Goal: Task Accomplishment & Management: Use online tool/utility

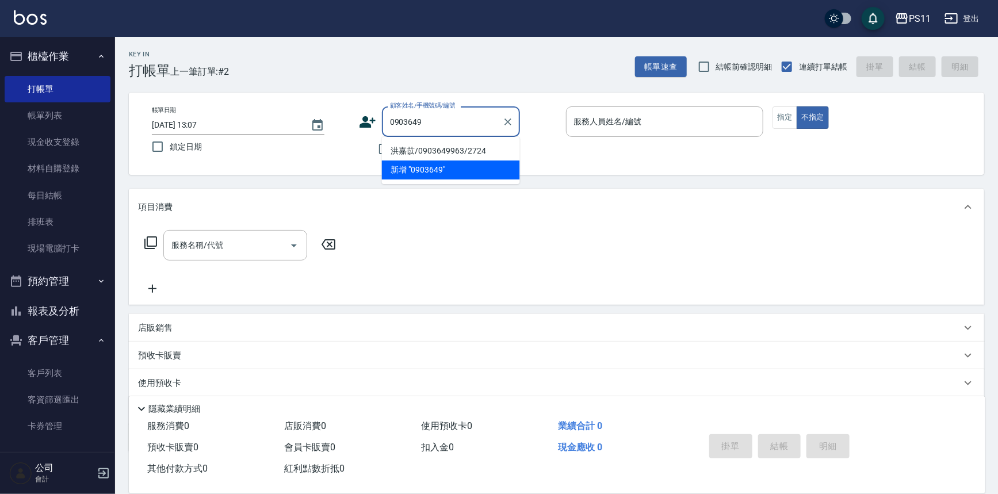
click at [449, 151] on li "洪嘉苡/0903649963/2724" at bounding box center [451, 151] width 138 height 19
type input "洪嘉苡/0903649963/2724"
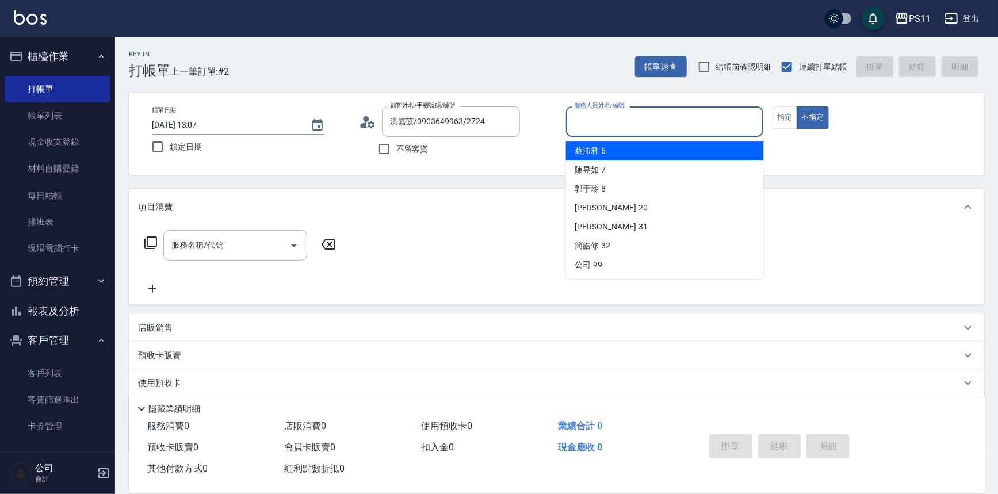
click at [602, 129] on input "服務人員姓名/編號" at bounding box center [665, 122] width 188 height 20
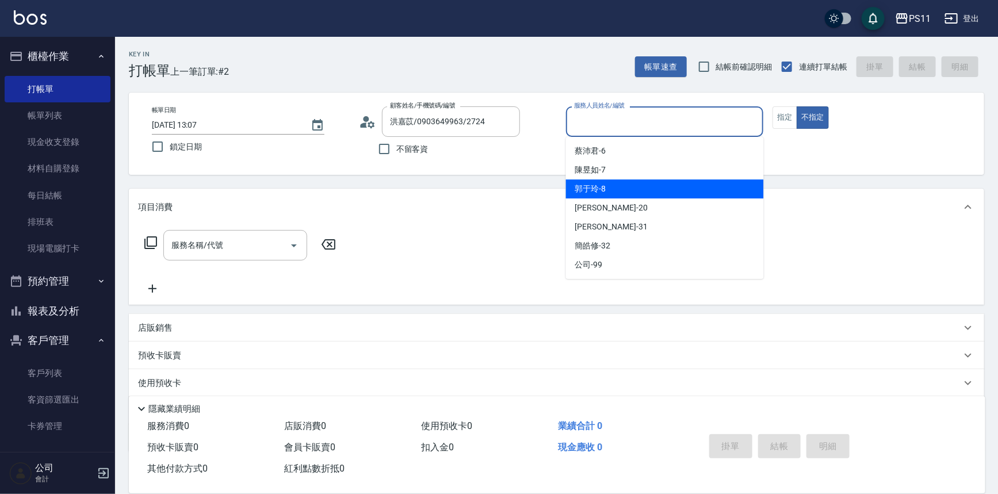
click at [618, 185] on div "[PERSON_NAME]-8" at bounding box center [665, 188] width 198 height 19
type input "[PERSON_NAME]-8"
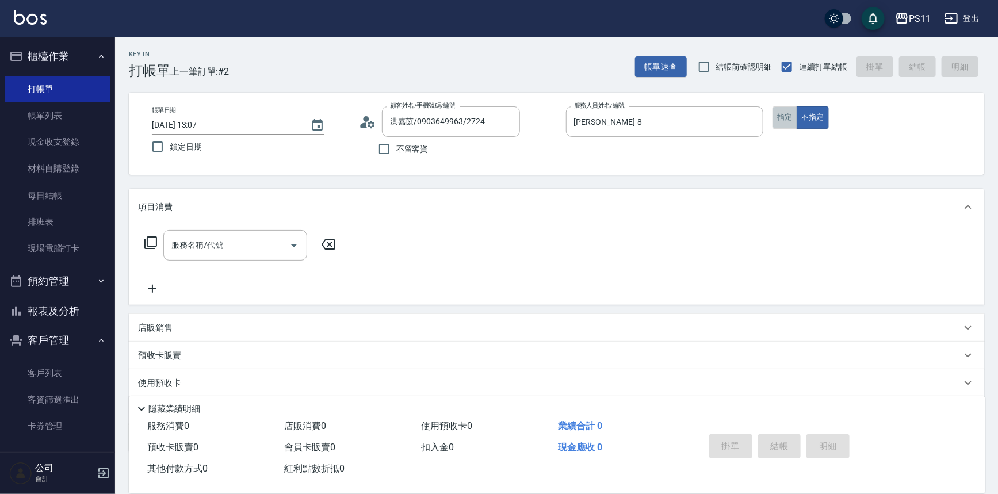
click at [785, 114] on button "指定" at bounding box center [785, 117] width 25 height 22
click at [148, 242] on icon at bounding box center [151, 243] width 14 height 14
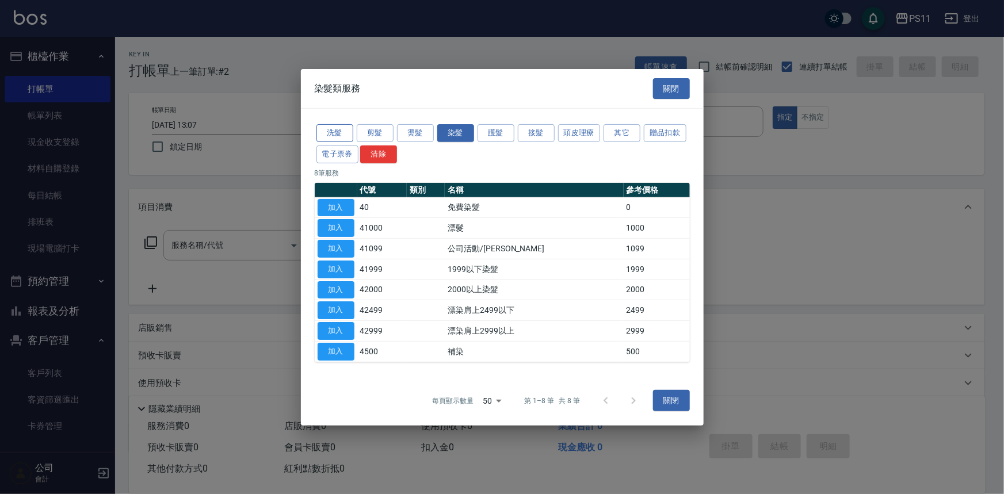
click at [342, 129] on button "洗髮" at bounding box center [334, 133] width 37 height 18
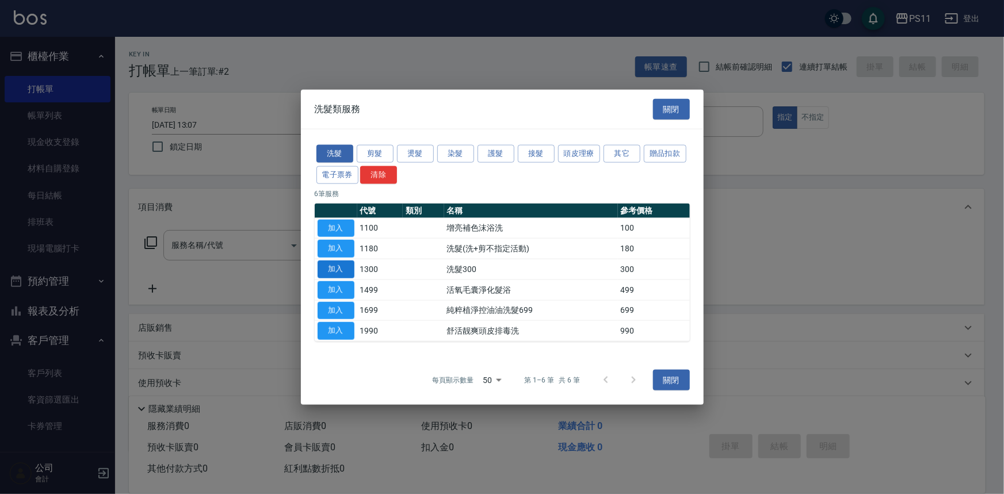
click at [336, 268] on button "加入" at bounding box center [336, 270] width 37 height 18
type input "洗髮300(1300)"
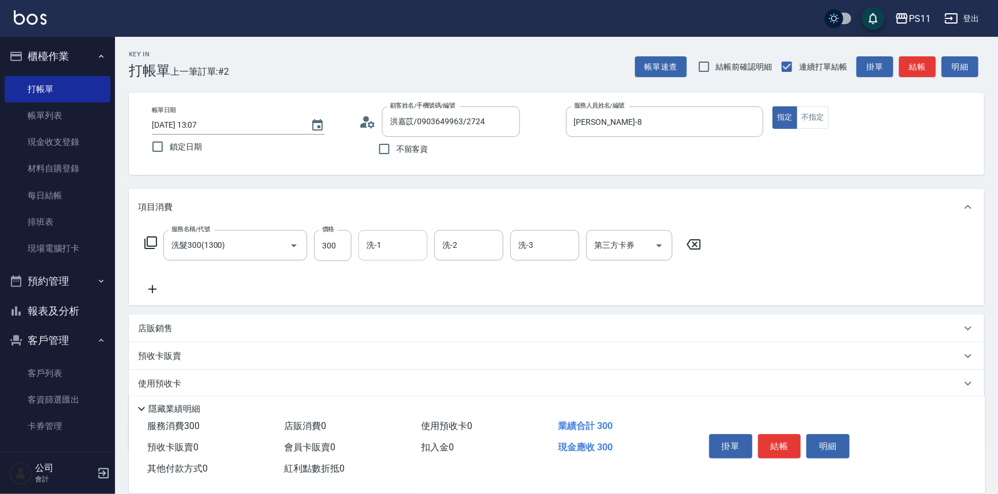
click at [394, 253] on input "洗-1" at bounding box center [393, 245] width 59 height 20
type input "[PERSON_NAME]-20"
click at [159, 284] on icon at bounding box center [152, 289] width 29 height 14
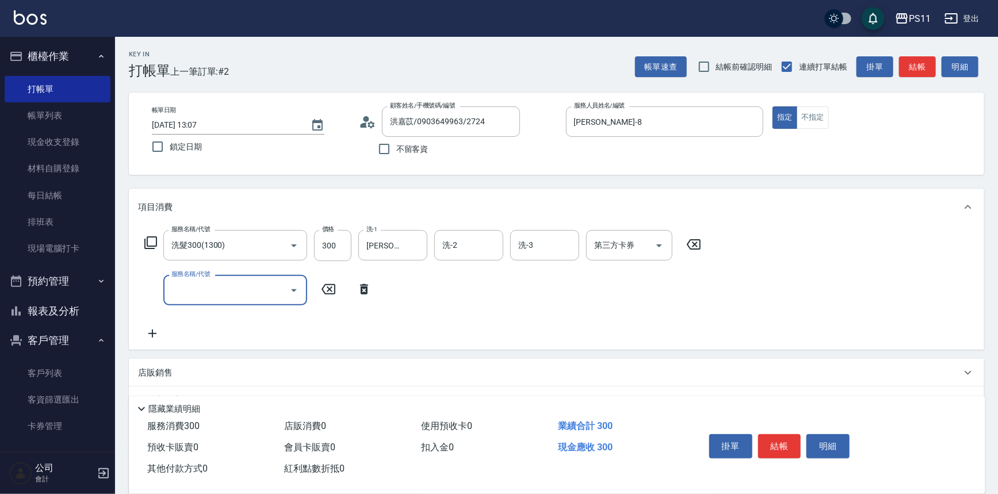
click at [223, 297] on input "服務名稱/代號" at bounding box center [227, 290] width 116 height 20
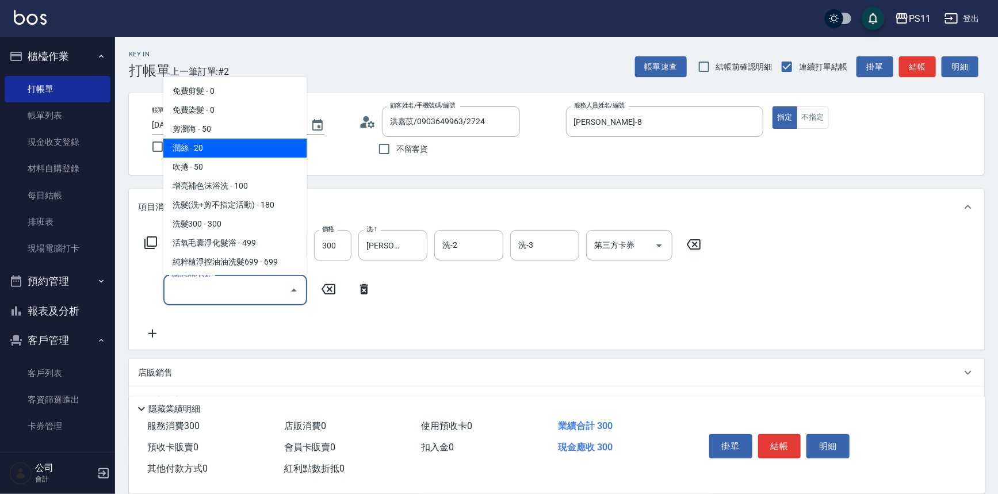
click at [195, 147] on span "潤絲 - 20" at bounding box center [235, 148] width 144 height 19
type input "潤絲(820)"
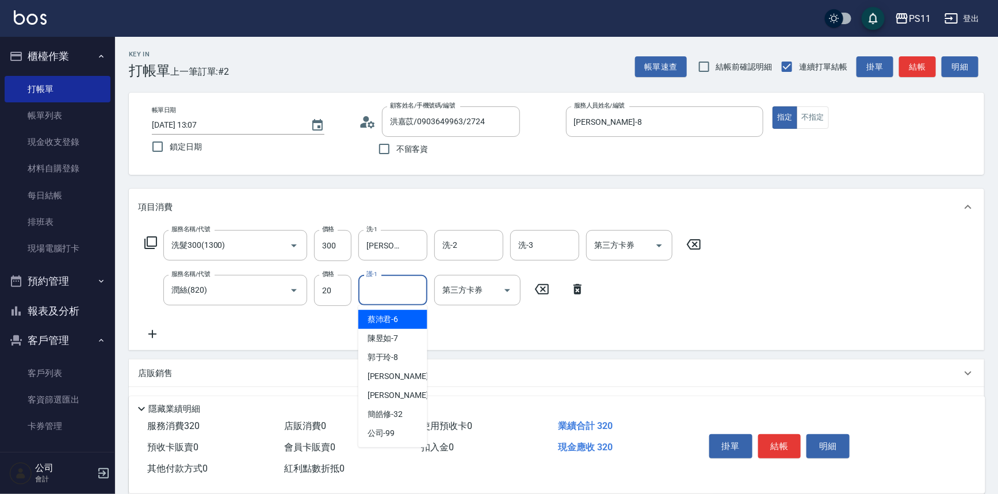
click at [392, 293] on input "護-1" at bounding box center [393, 290] width 59 height 20
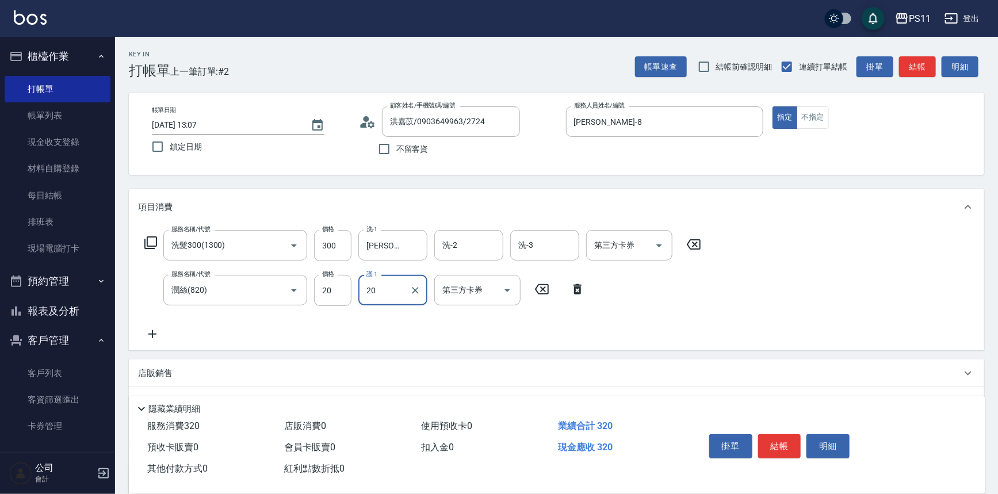
type input "[PERSON_NAME]-20"
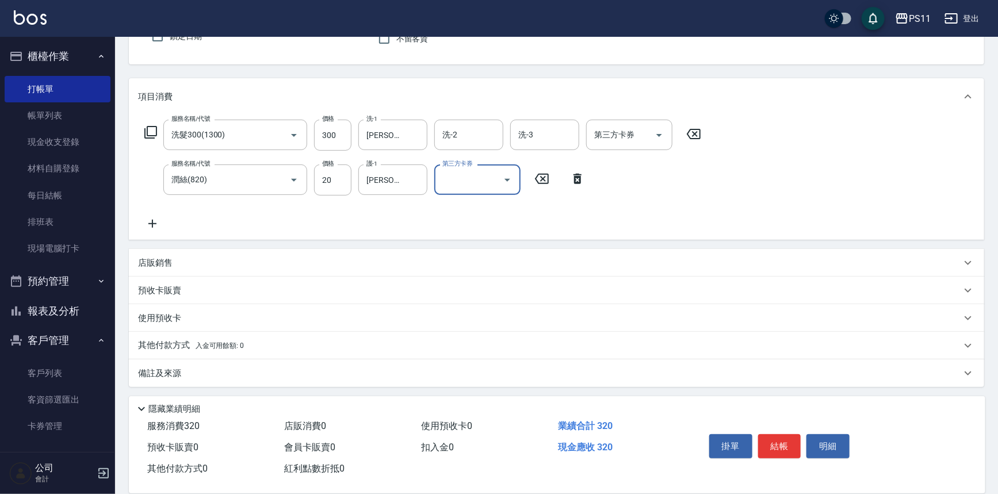
scroll to position [111, 0]
click at [152, 221] on icon at bounding box center [152, 223] width 8 height 8
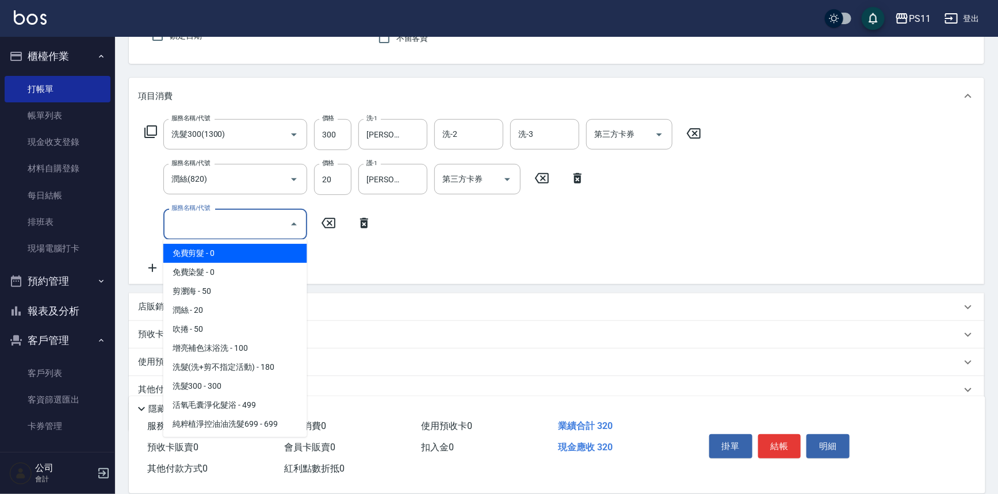
click at [190, 218] on input "服務名稱/代號" at bounding box center [227, 224] width 116 height 20
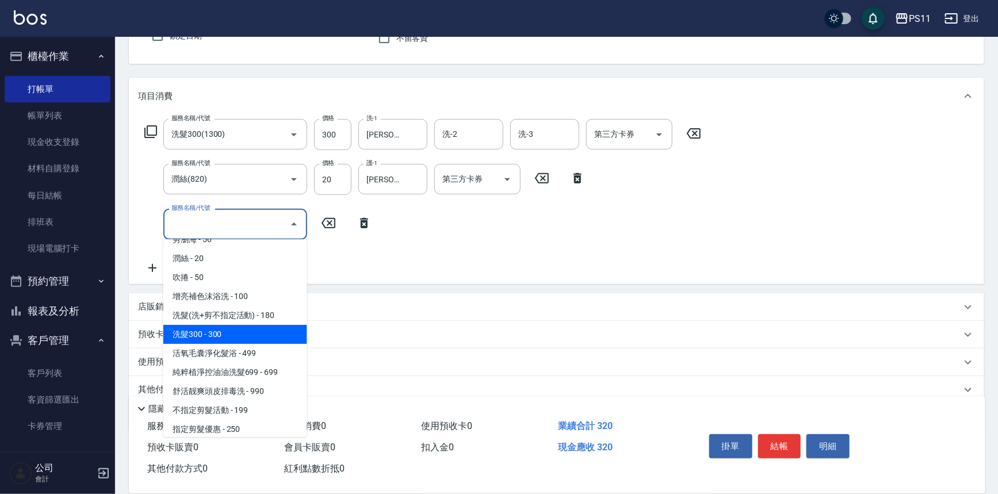
scroll to position [156, 0]
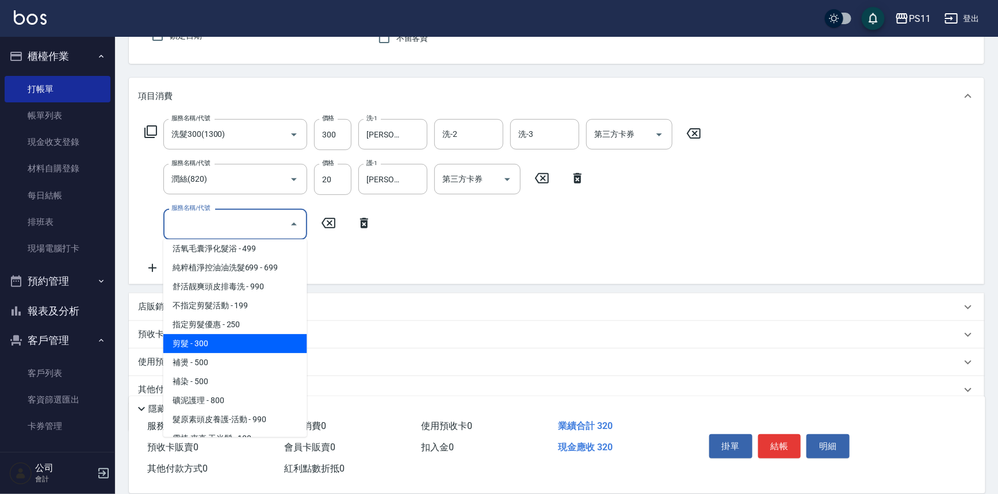
click at [245, 338] on span "剪髮 - 300" at bounding box center [235, 343] width 144 height 19
type input "剪髮(2300)"
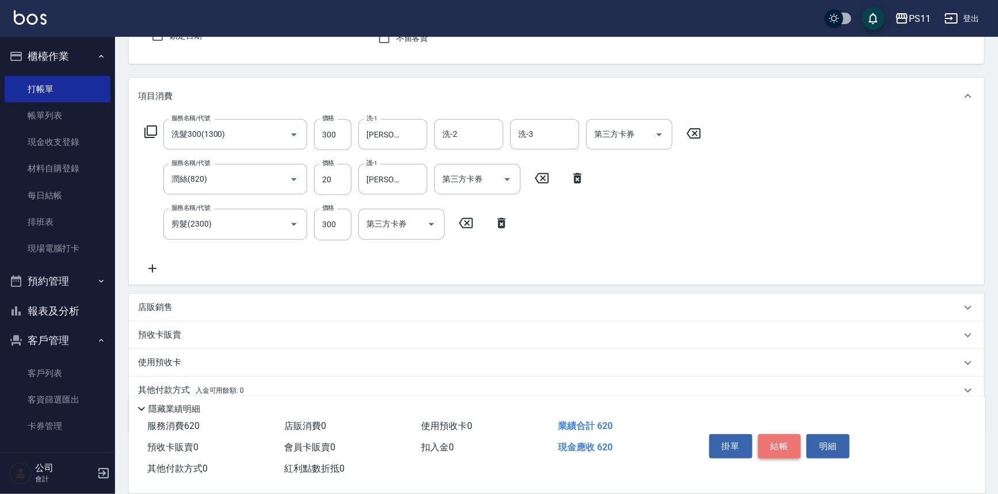
click at [770, 437] on button "結帳" at bounding box center [779, 446] width 43 height 24
type input "[DATE] 13:50"
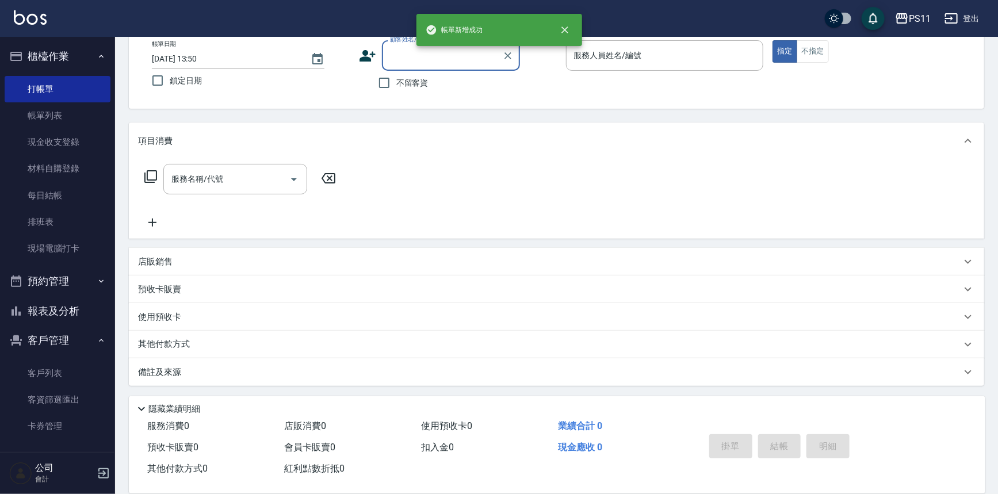
scroll to position [66, 0]
click at [416, 62] on input "顧客姓名/手機號碼/編號" at bounding box center [442, 56] width 110 height 20
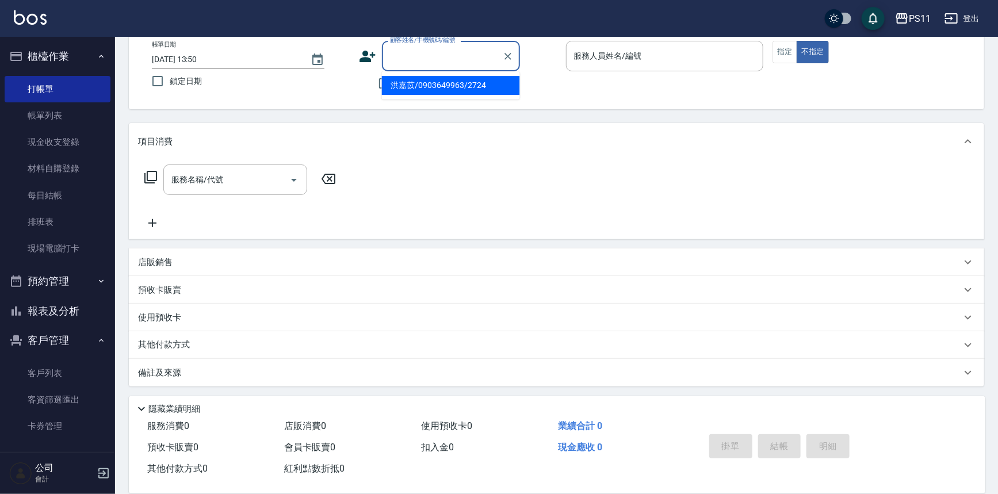
click at [446, 84] on li "洪嘉苡/0903649963/2724" at bounding box center [451, 85] width 138 height 19
type input "洪嘉苡/0903649963/2724"
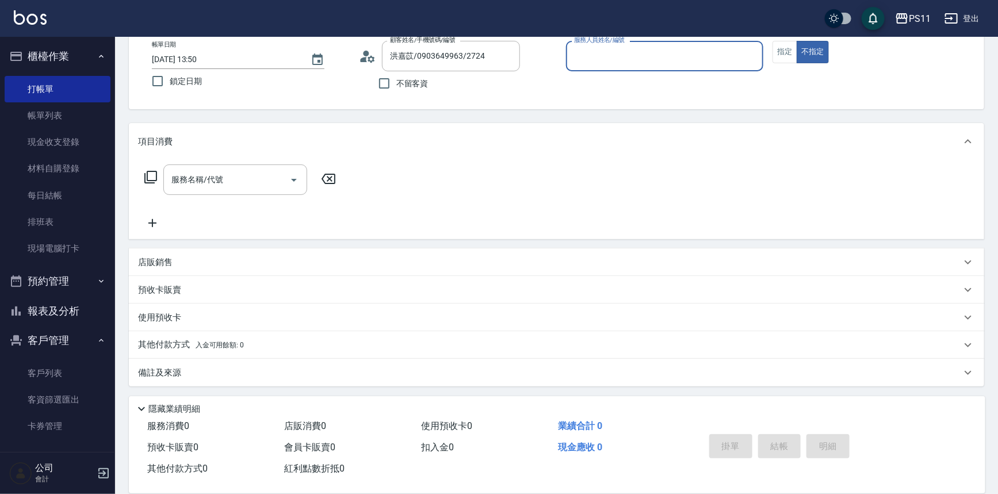
click at [640, 57] on input "服務人員姓名/編號" at bounding box center [665, 56] width 188 height 20
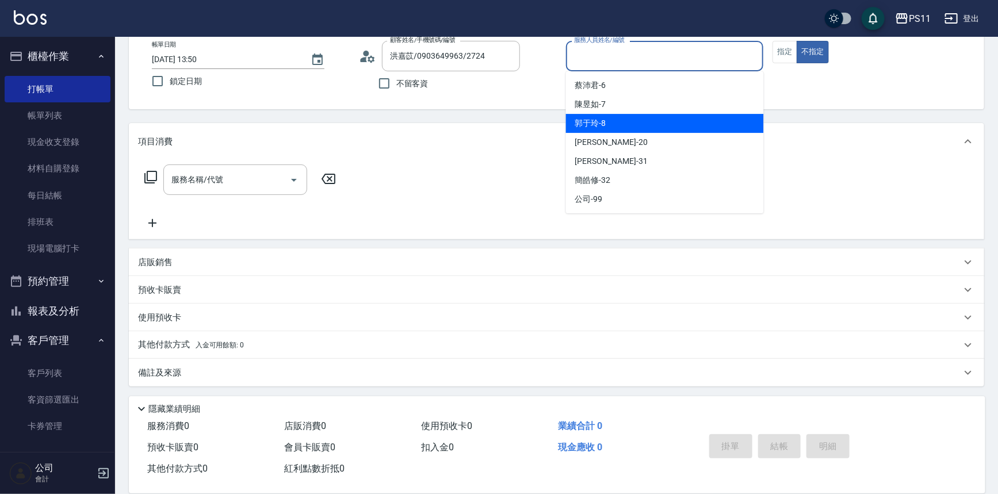
click at [666, 129] on div "[PERSON_NAME]-8" at bounding box center [665, 123] width 198 height 19
type input "[PERSON_NAME]-8"
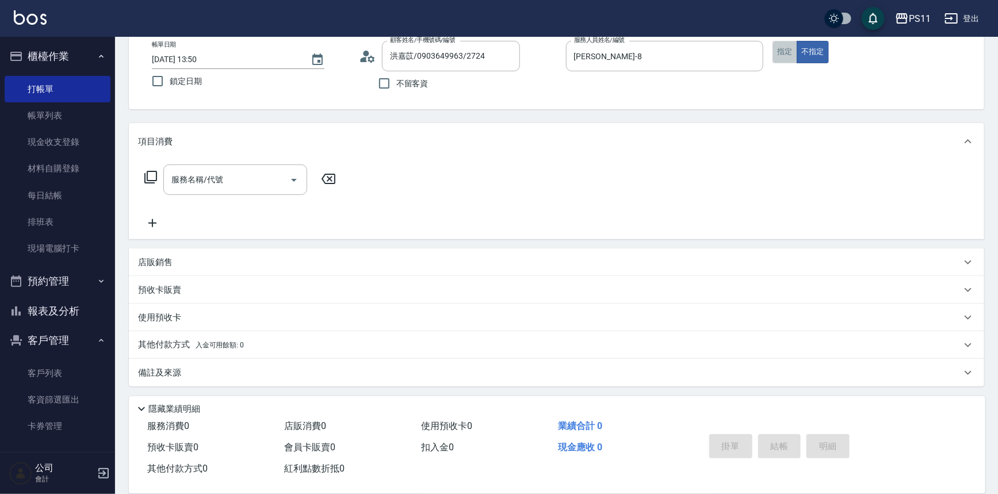
click at [779, 52] on button "指定" at bounding box center [785, 52] width 25 height 22
click at [154, 176] on icon at bounding box center [151, 177] width 14 height 14
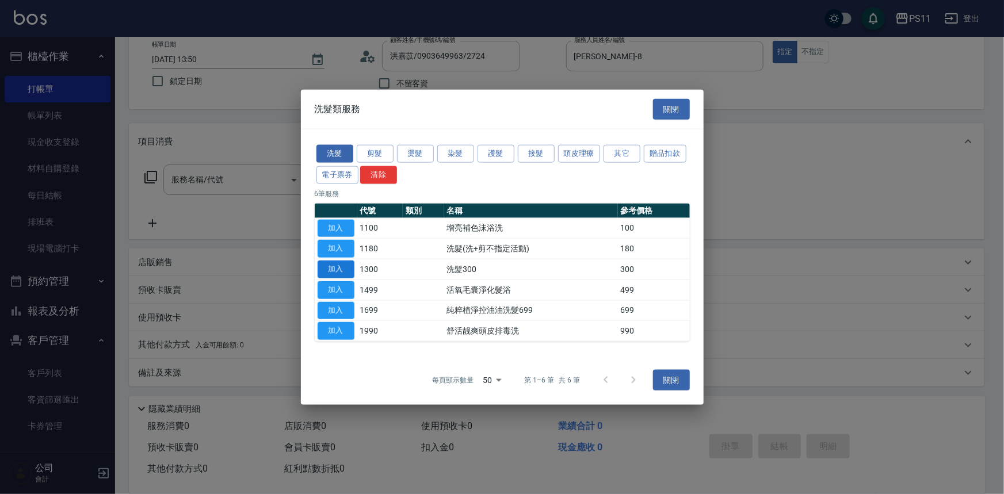
click at [333, 270] on button "加入" at bounding box center [336, 270] width 37 height 18
type input "洗髮300(1300)"
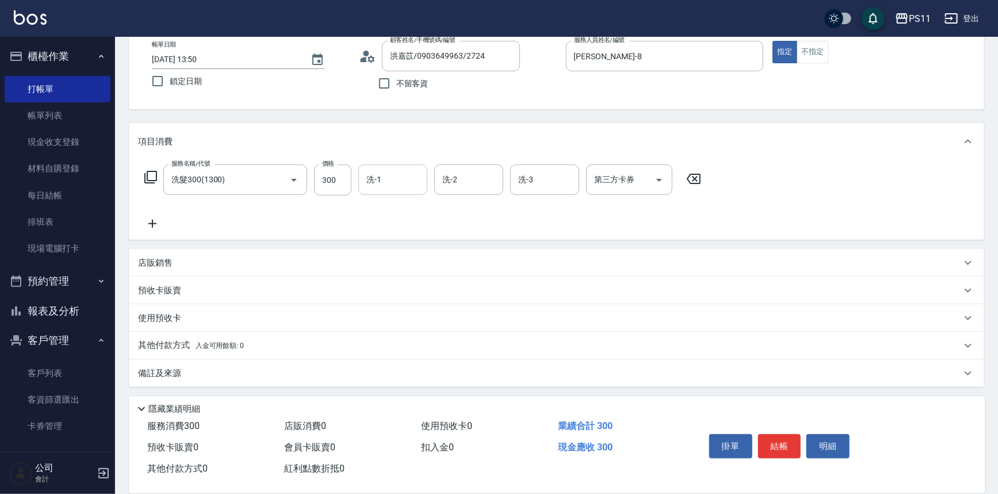
click at [385, 182] on input "洗-1" at bounding box center [393, 180] width 59 height 20
drag, startPoint x: 399, startPoint y: 207, endPoint x: 305, endPoint y: 204, distance: 93.8
click at [395, 207] on span "[PERSON_NAME]-31" at bounding box center [404, 209] width 72 height 12
type input "[PERSON_NAME]-31"
click at [151, 221] on icon at bounding box center [152, 224] width 29 height 14
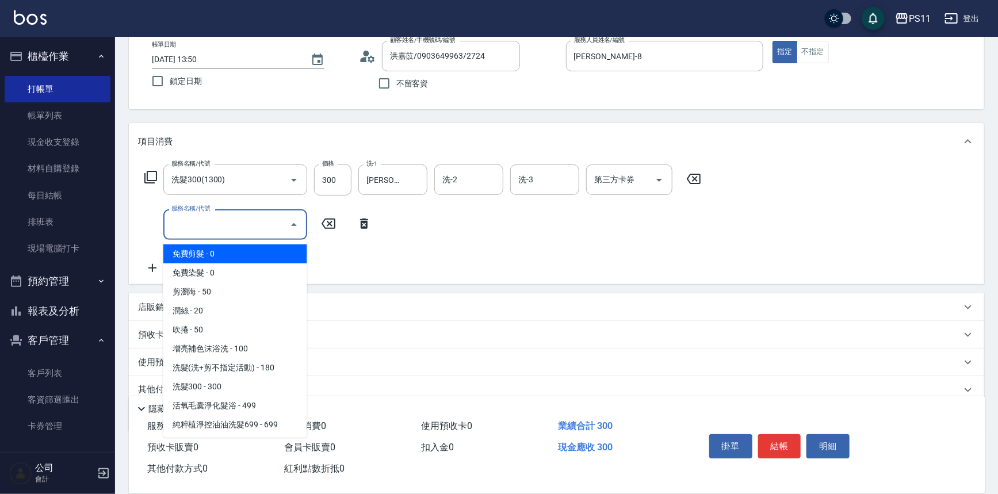
click at [202, 215] on input "服務名稱/代號" at bounding box center [227, 225] width 116 height 20
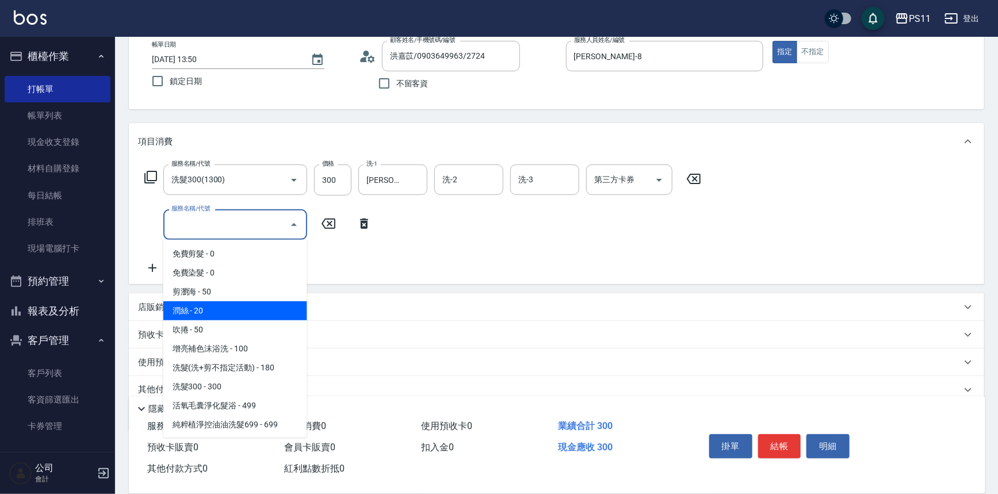
click at [258, 304] on span "潤絲 - 20" at bounding box center [235, 310] width 144 height 19
type input "潤絲(820)"
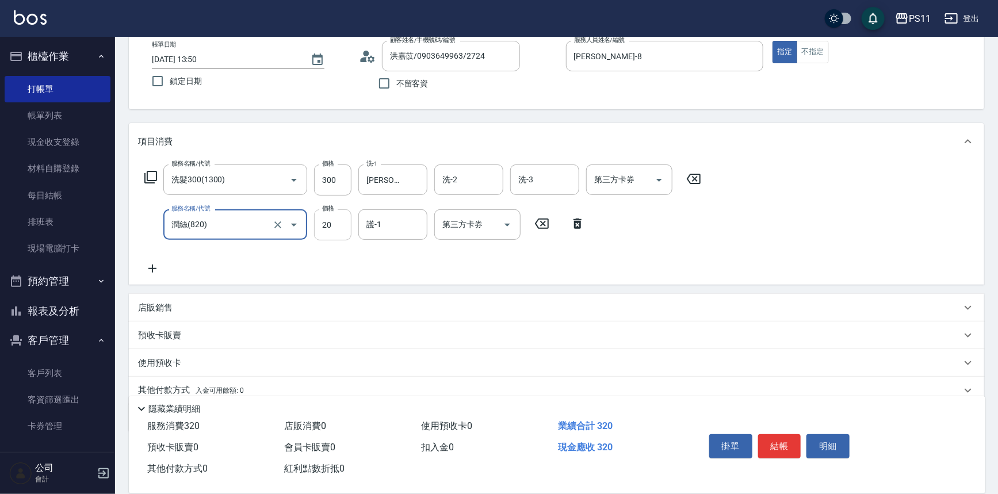
click at [332, 228] on input "20" at bounding box center [332, 224] width 37 height 31
type input "100"
type input "[PERSON_NAME]-31"
click at [127, 263] on div "Key In 打帳單 上一筆訂單:#3 帳單速查 結帳前確認明細 連續打單結帳 掛單 結帳 明細 帳單日期 [DATE] 13:50 鎖定日期 顧客姓名/手機…" at bounding box center [556, 255] width 883 height 569
click at [157, 271] on icon at bounding box center [152, 269] width 29 height 14
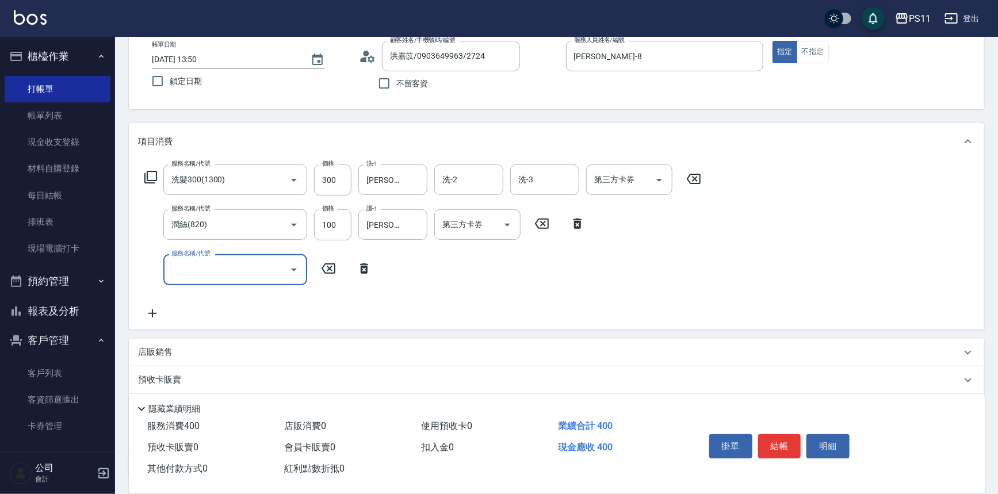
click at [211, 276] on input "服務名稱/代號" at bounding box center [227, 269] width 116 height 20
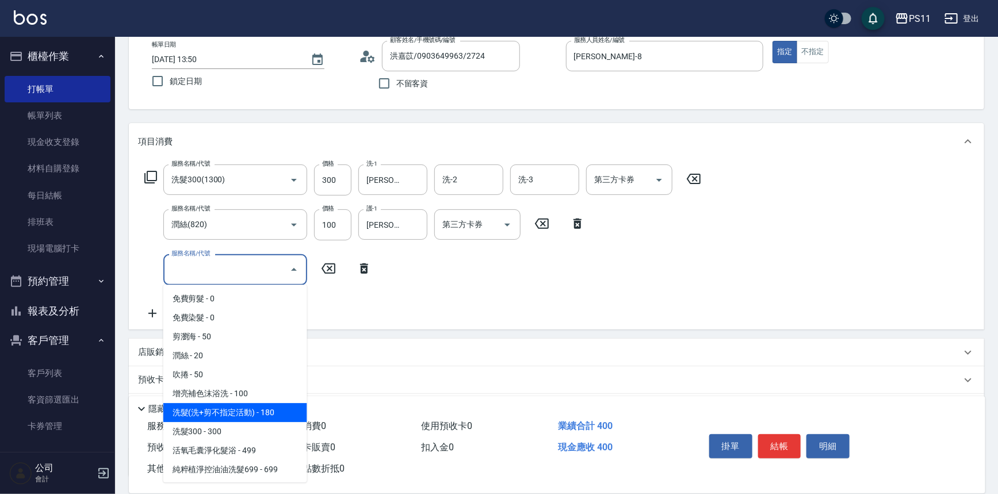
scroll to position [209, 0]
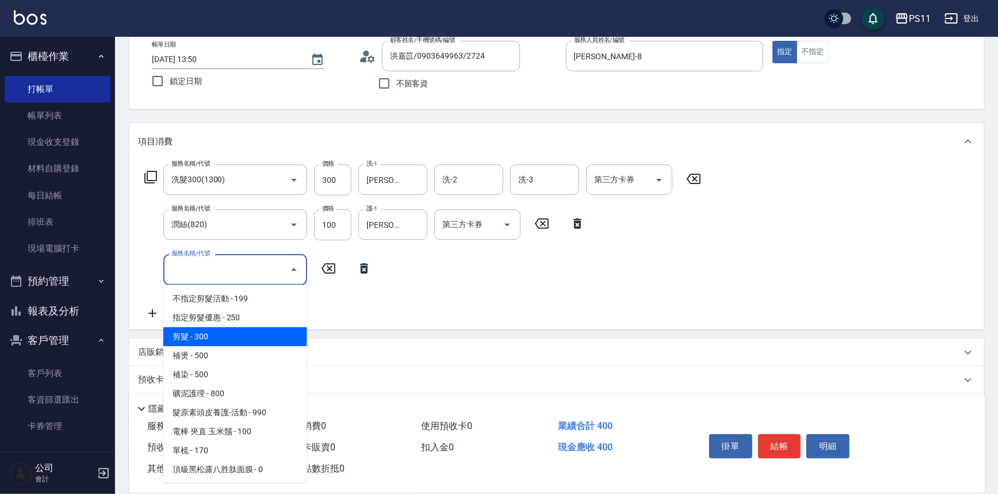
click at [243, 333] on span "剪髮 - 300" at bounding box center [235, 336] width 144 height 19
type input "剪髮(2300)"
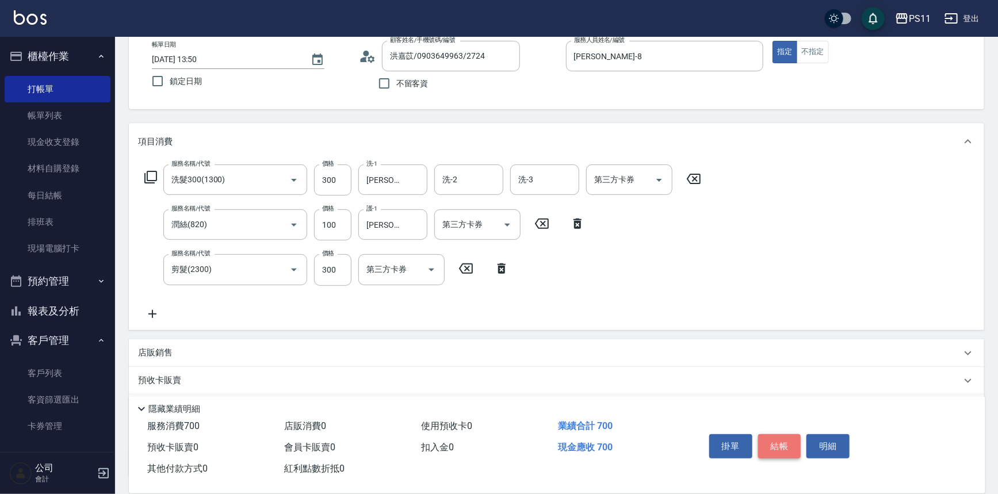
click at [773, 434] on button "結帳" at bounding box center [779, 446] width 43 height 24
type input "[DATE] 13:51"
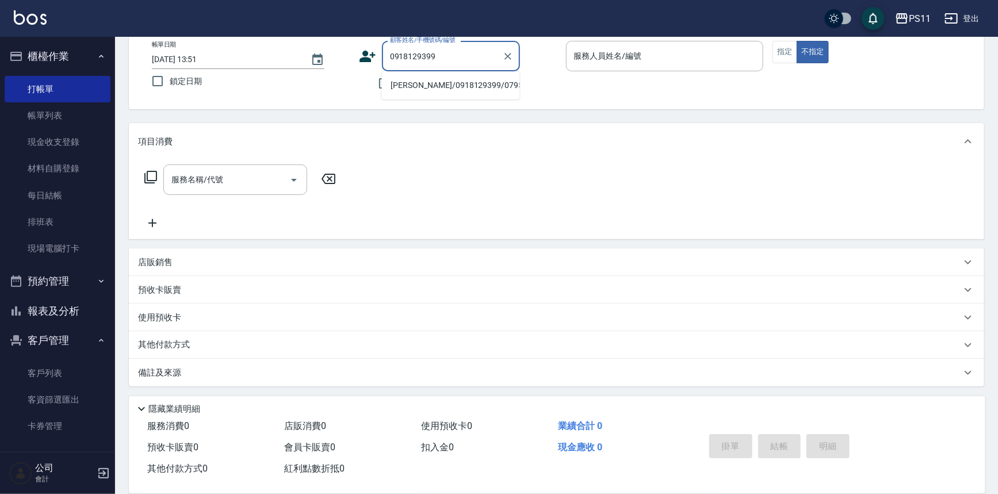
click at [471, 85] on li "[PERSON_NAME]/0918129399/0795" at bounding box center [451, 85] width 138 height 19
type input "[PERSON_NAME]/0918129399/0795"
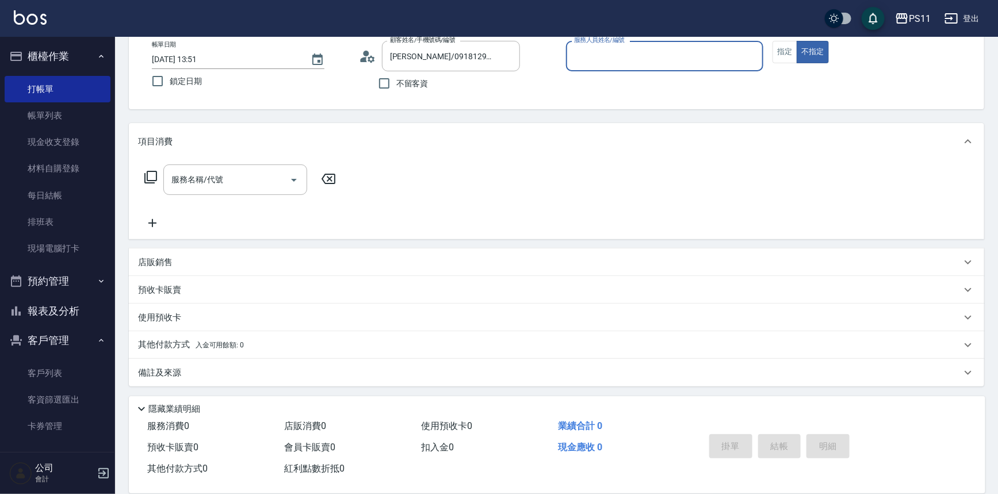
click at [727, 61] on input "服務人員姓名/編號" at bounding box center [665, 56] width 188 height 20
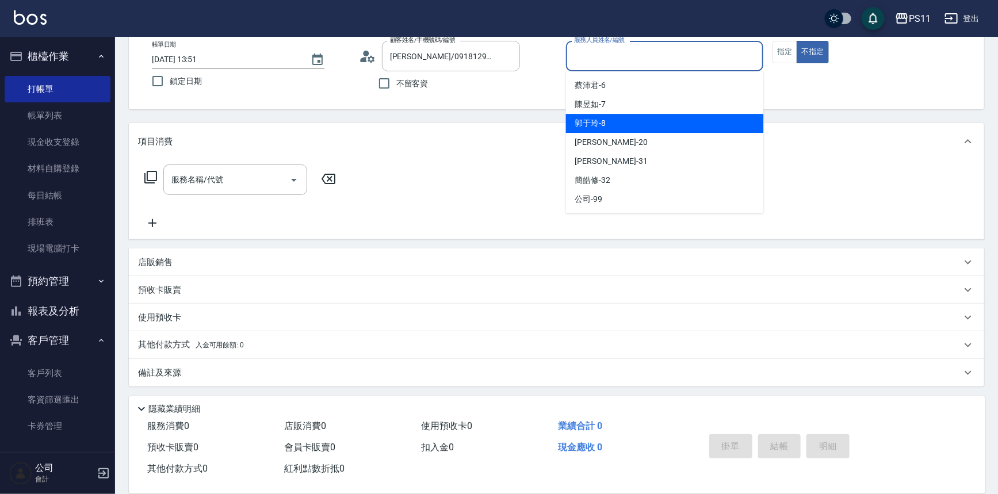
click at [663, 126] on div "[PERSON_NAME]-8" at bounding box center [665, 123] width 198 height 19
type input "[PERSON_NAME]-8"
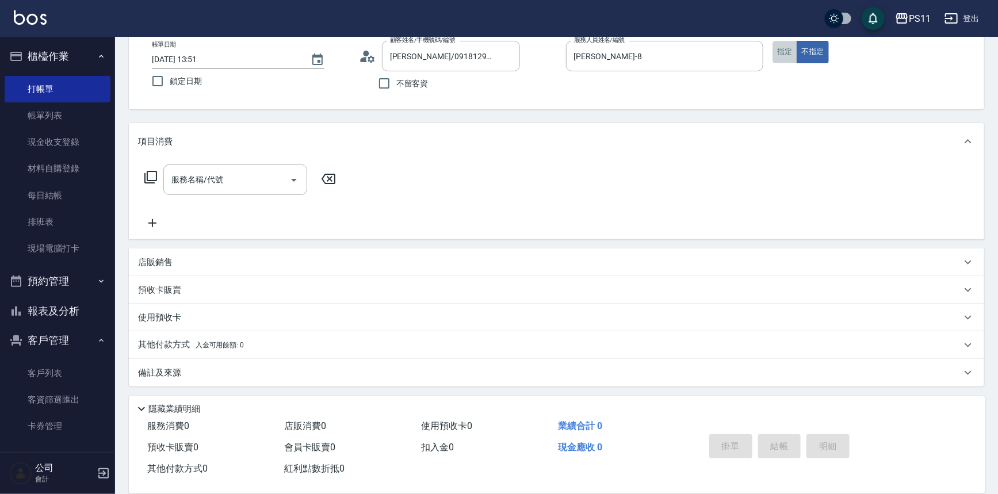
drag, startPoint x: 783, startPoint y: 54, endPoint x: 459, endPoint y: 118, distance: 330.1
click at [784, 55] on button "指定" at bounding box center [785, 52] width 25 height 22
click at [150, 174] on icon at bounding box center [151, 177] width 14 height 14
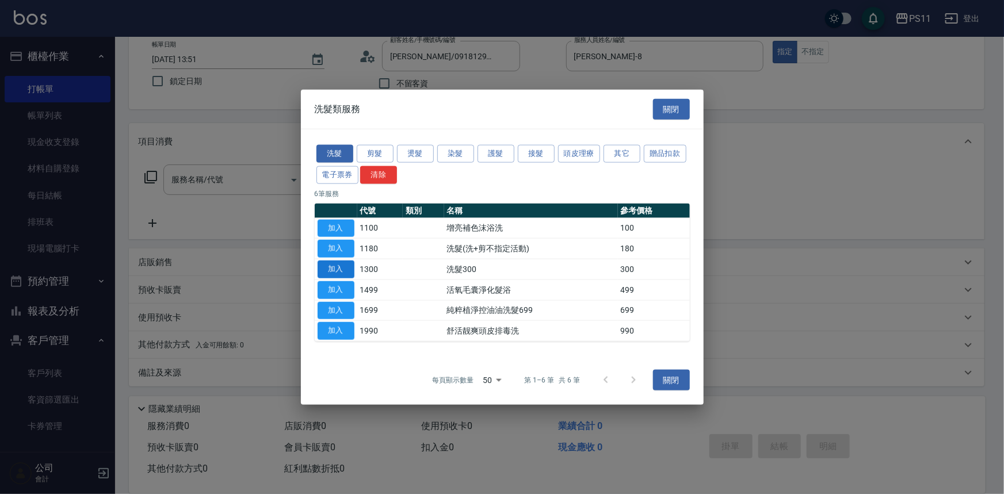
click at [331, 269] on button "加入" at bounding box center [336, 270] width 37 height 18
type input "洗髮300(1300)"
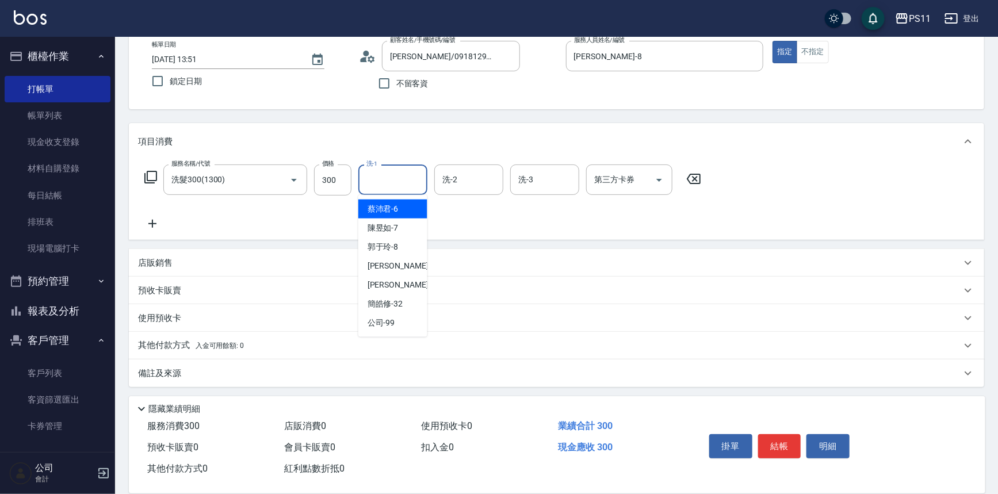
drag, startPoint x: 380, startPoint y: 176, endPoint x: 404, endPoint y: 209, distance: 41.2
click at [377, 170] on div "洗-1 洗-1" at bounding box center [392, 180] width 69 height 30
type input "[PERSON_NAME]-20"
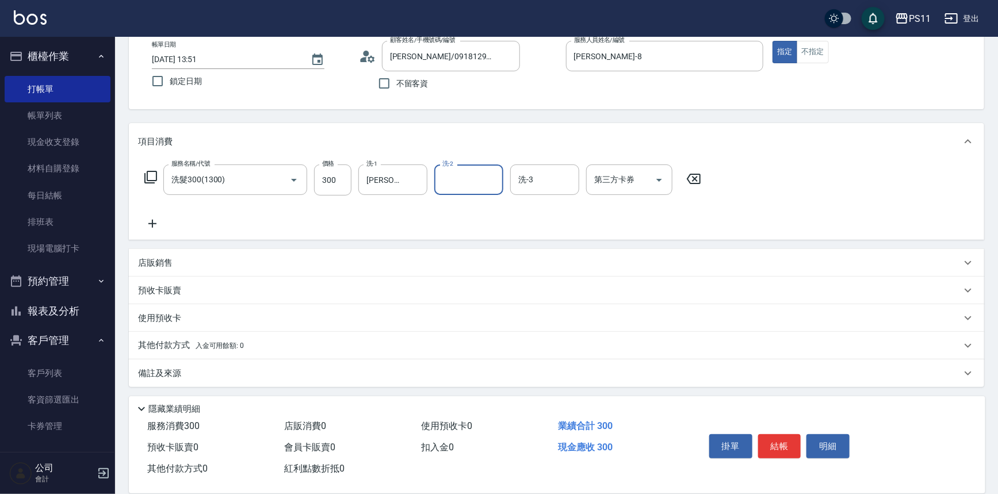
click at [162, 219] on icon at bounding box center [152, 224] width 29 height 14
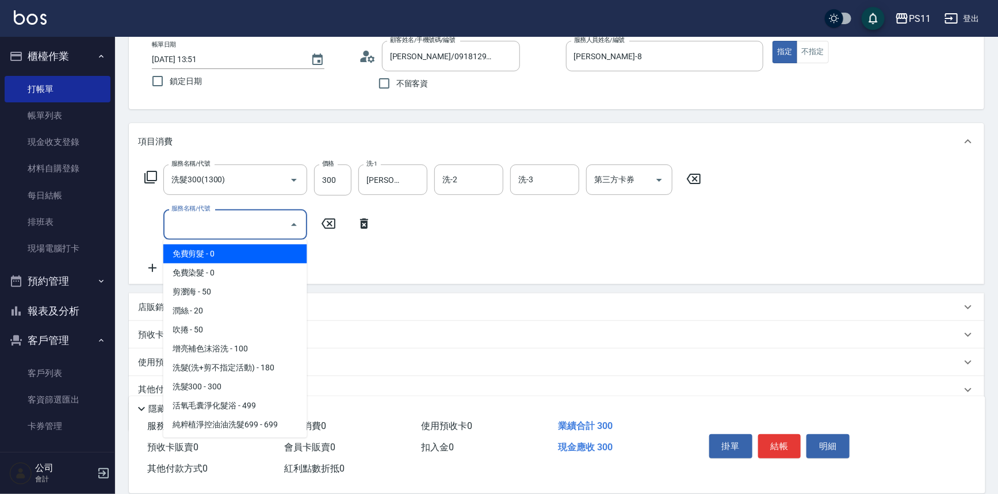
click at [181, 226] on input "服務名稱/代號" at bounding box center [227, 225] width 116 height 20
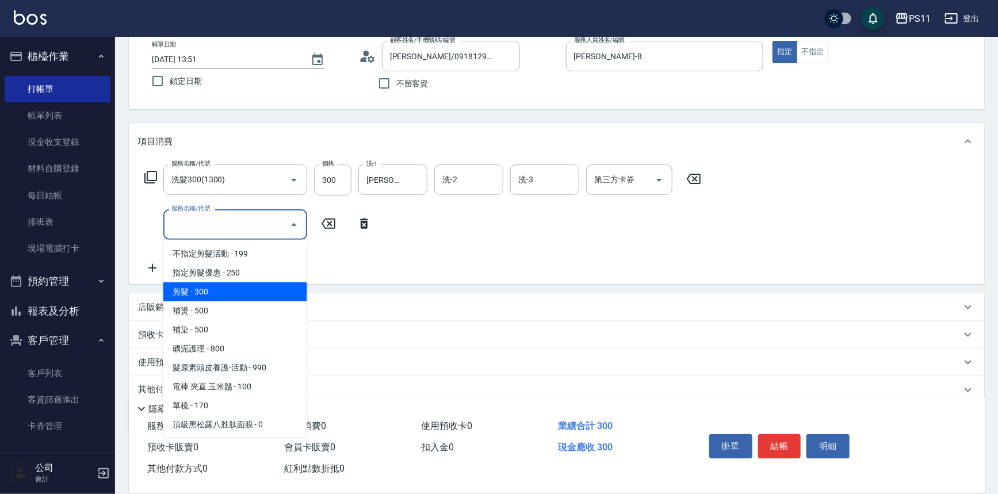
click at [235, 291] on span "剪髮 - 300" at bounding box center [235, 291] width 144 height 19
type input "剪髮(2300)"
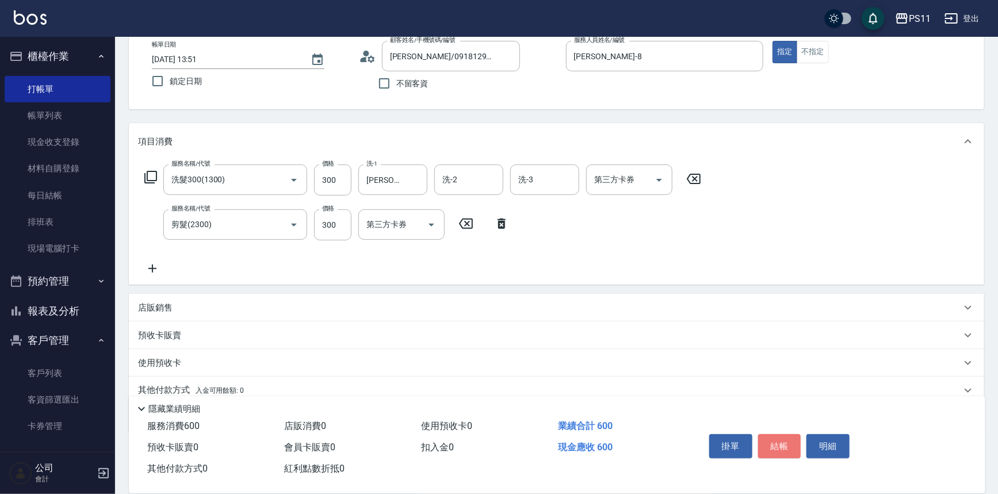
click at [779, 440] on button "結帳" at bounding box center [779, 446] width 43 height 24
type input "[DATE] 14:04"
